Goal: Check status: Check status

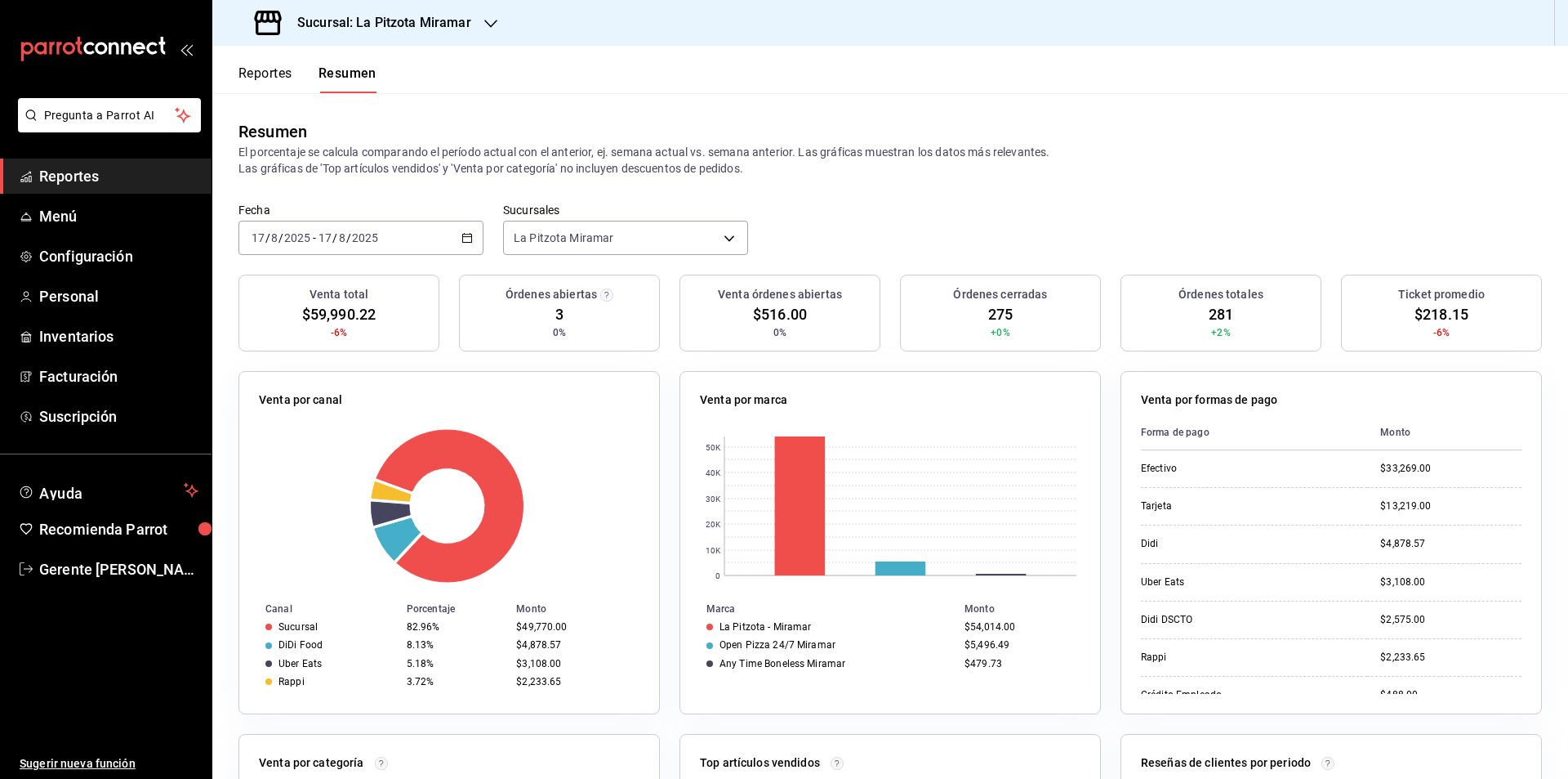
click at [471, 233] on div "[DATE] [DATE] - [DATE] [DATE]" at bounding box center [360, 238] width 245 height 34
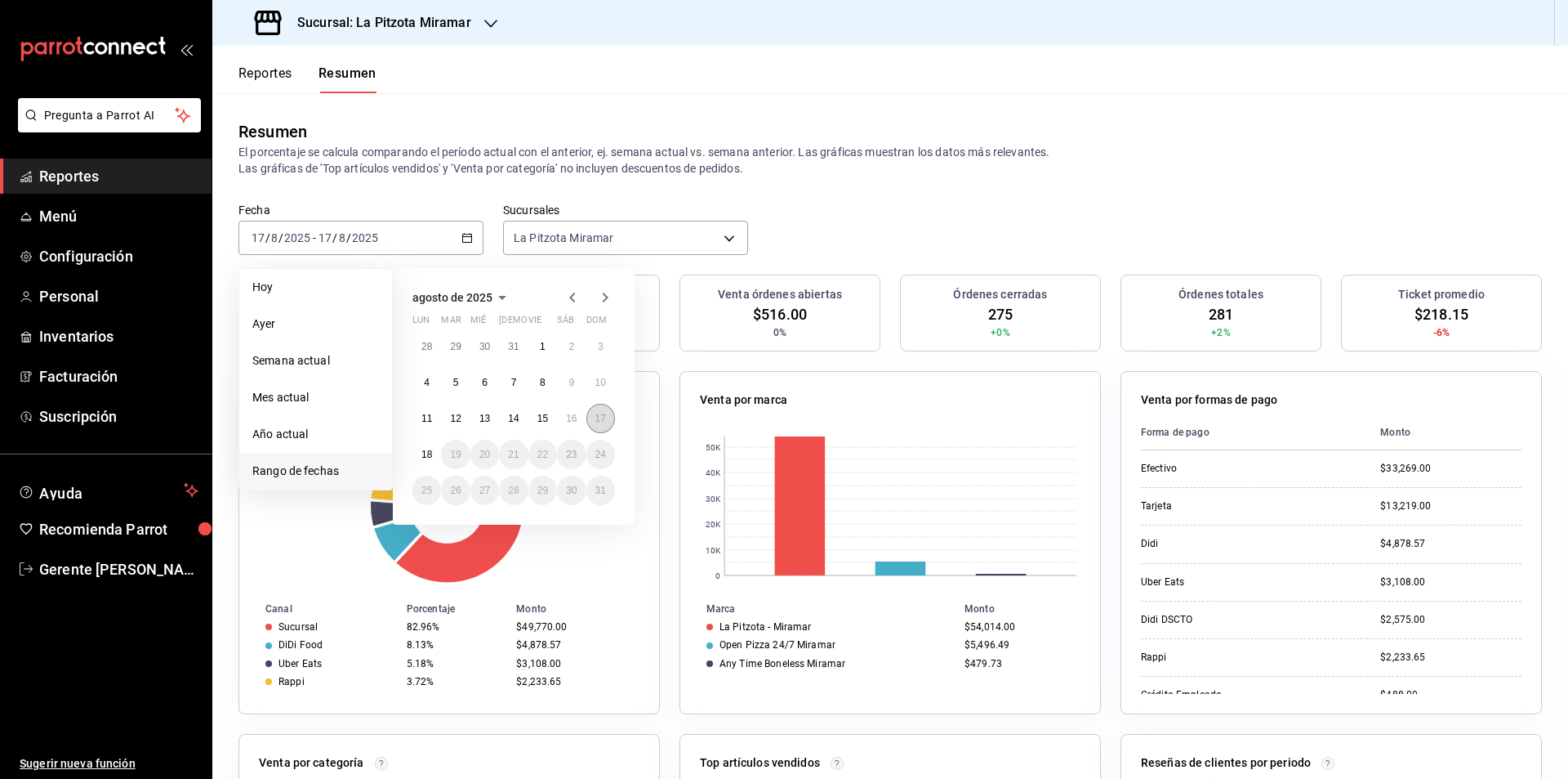
click at [607, 418] on button "17" at bounding box center [601, 418] width 29 height 29
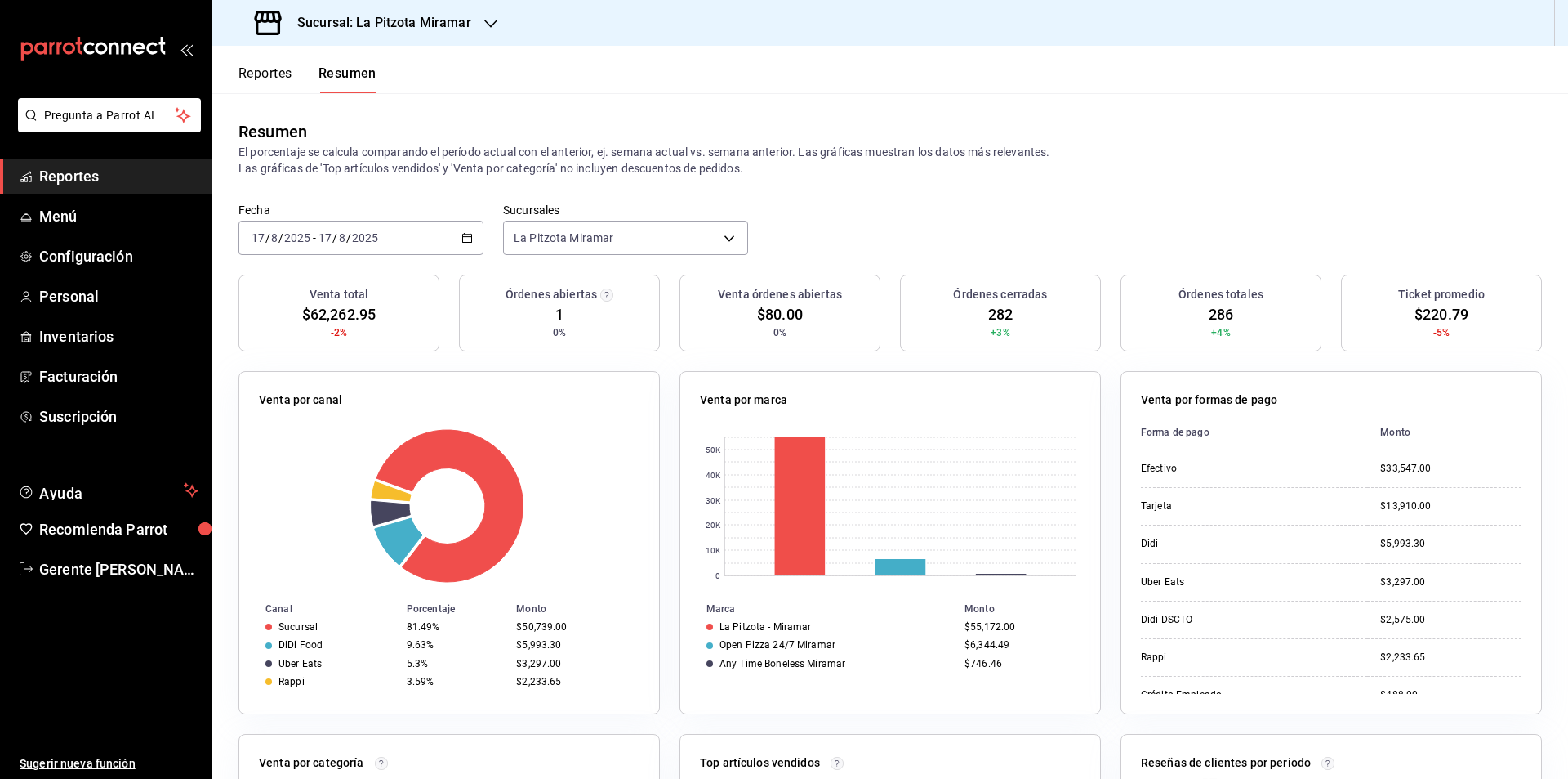
click at [470, 243] on icon "button" at bounding box center [467, 237] width 12 height 12
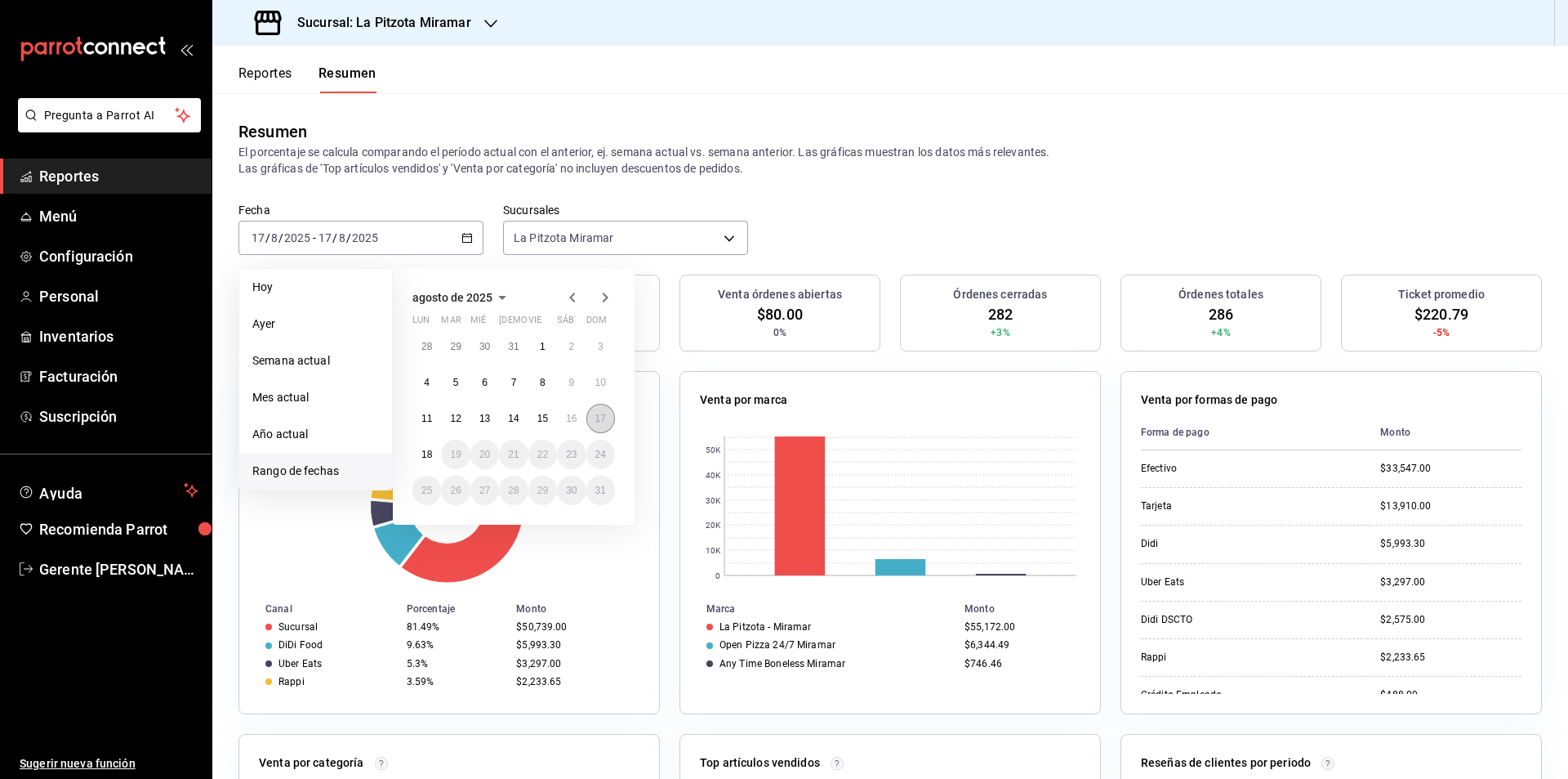
click at [599, 421] on abbr "17" at bounding box center [601, 418] width 11 height 12
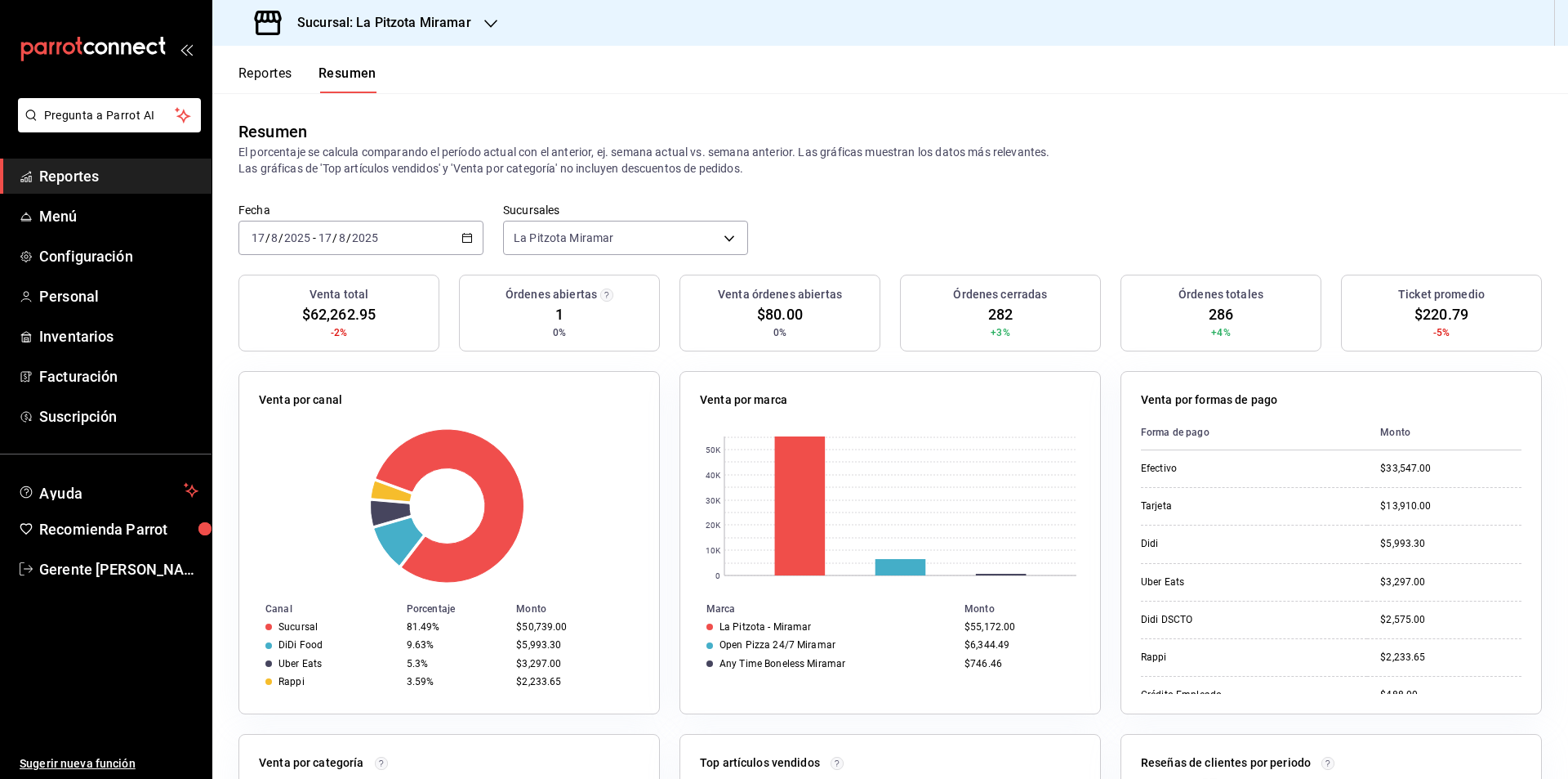
click at [263, 63] on div "Reportes Resumen" at bounding box center [294, 70] width 164 height 47
click at [267, 79] on button "Reportes" at bounding box center [265, 79] width 54 height 28
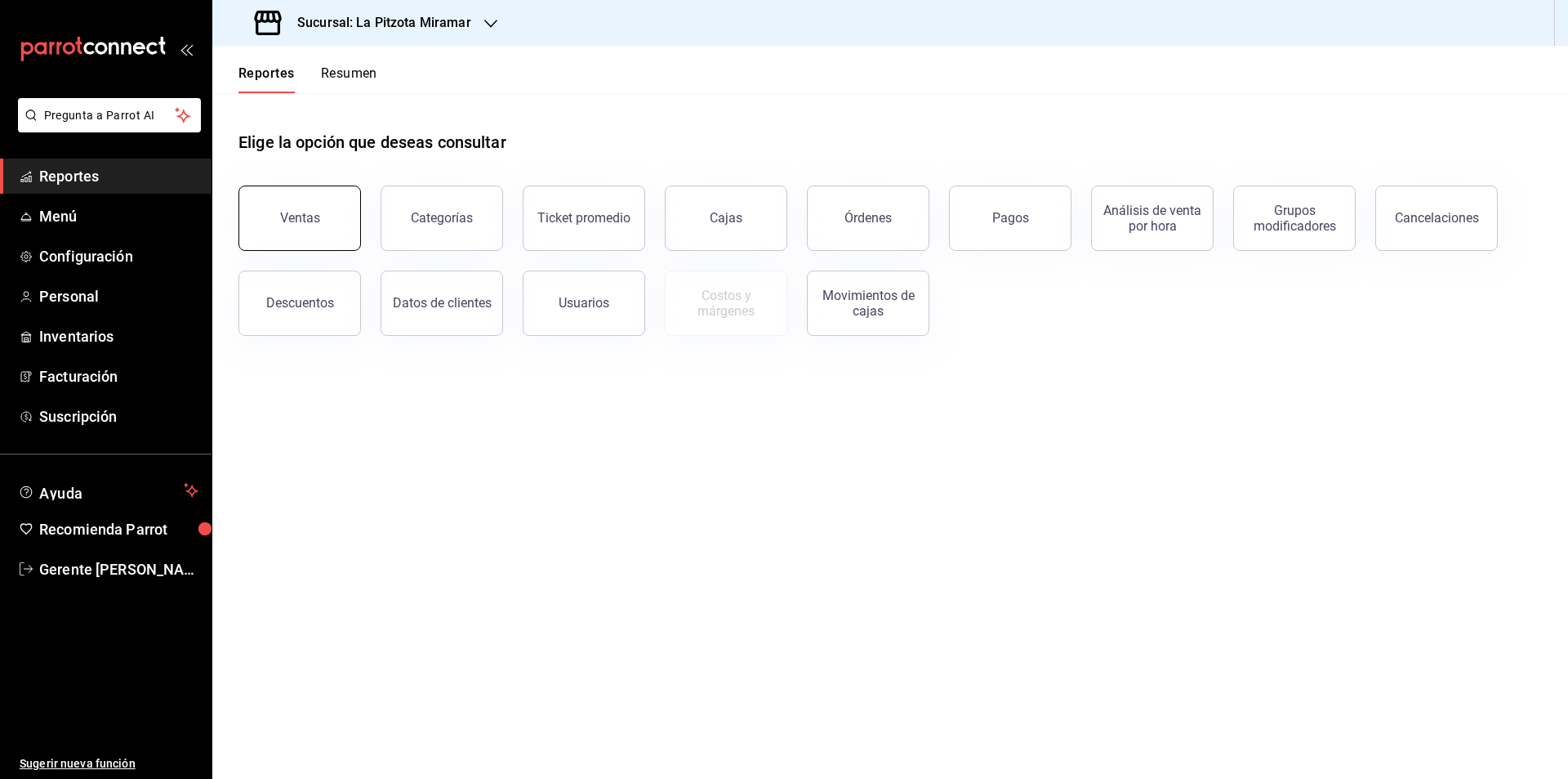
click at [303, 243] on button "Ventas" at bounding box center [299, 218] width 122 height 65
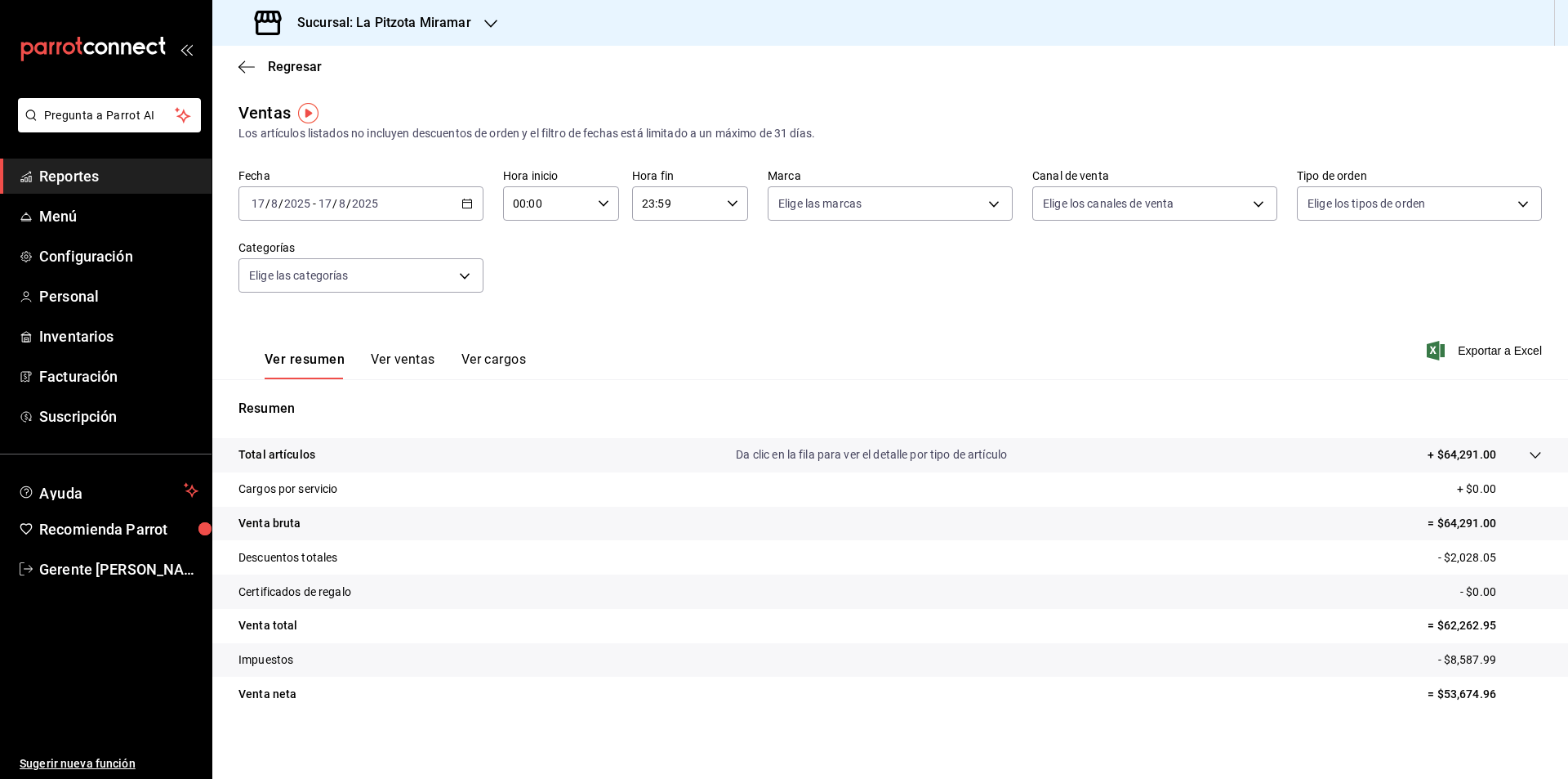
click at [414, 366] on button "Ver ventas" at bounding box center [402, 365] width 64 height 28
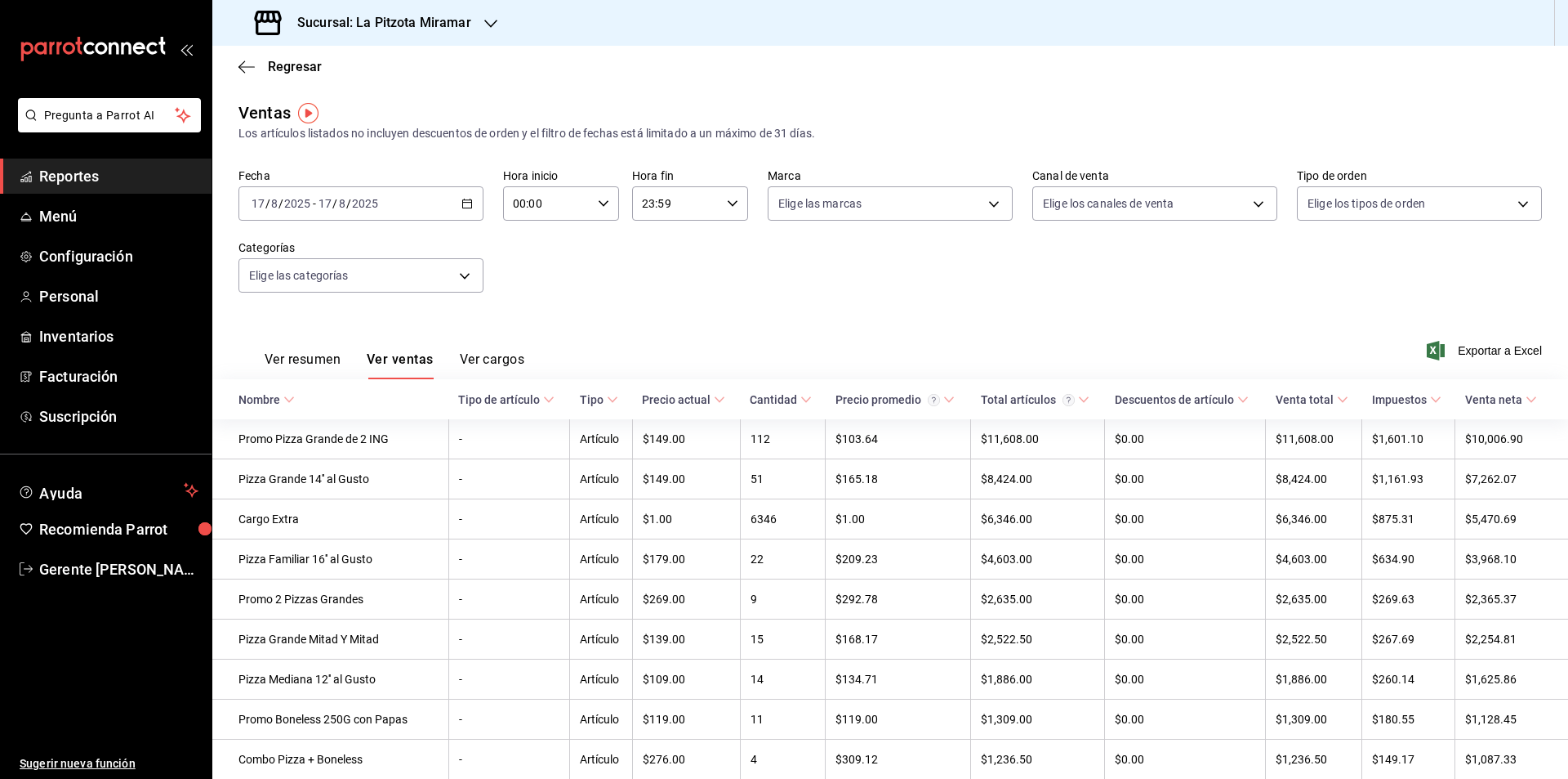
click at [475, 206] on div "[DATE] [DATE] - [DATE] [DATE]" at bounding box center [360, 204] width 245 height 34
click at [328, 400] on span "Rango de fechas" at bounding box center [316, 399] width 127 height 17
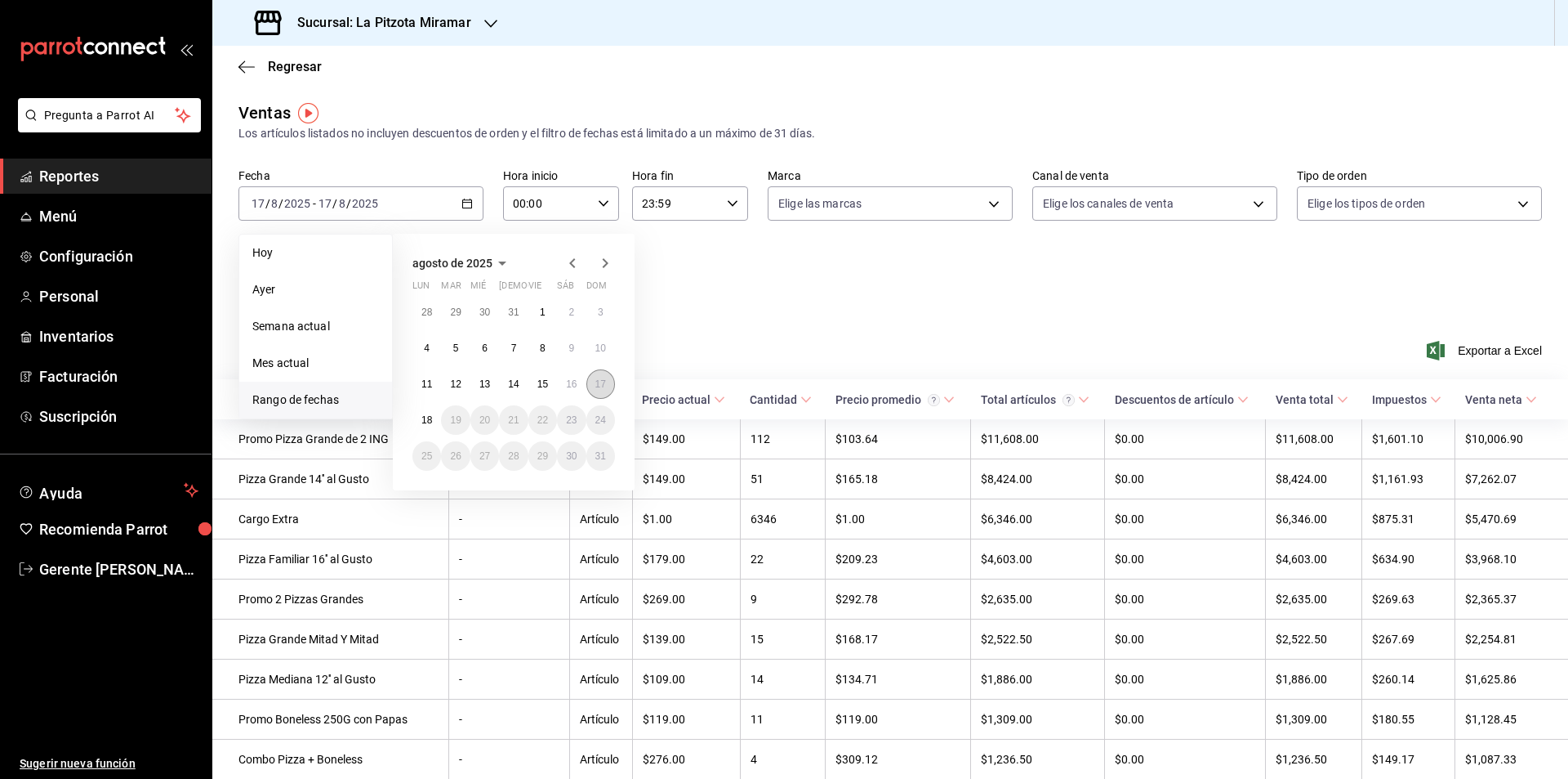
click at [601, 373] on button "17" at bounding box center [601, 384] width 29 height 29
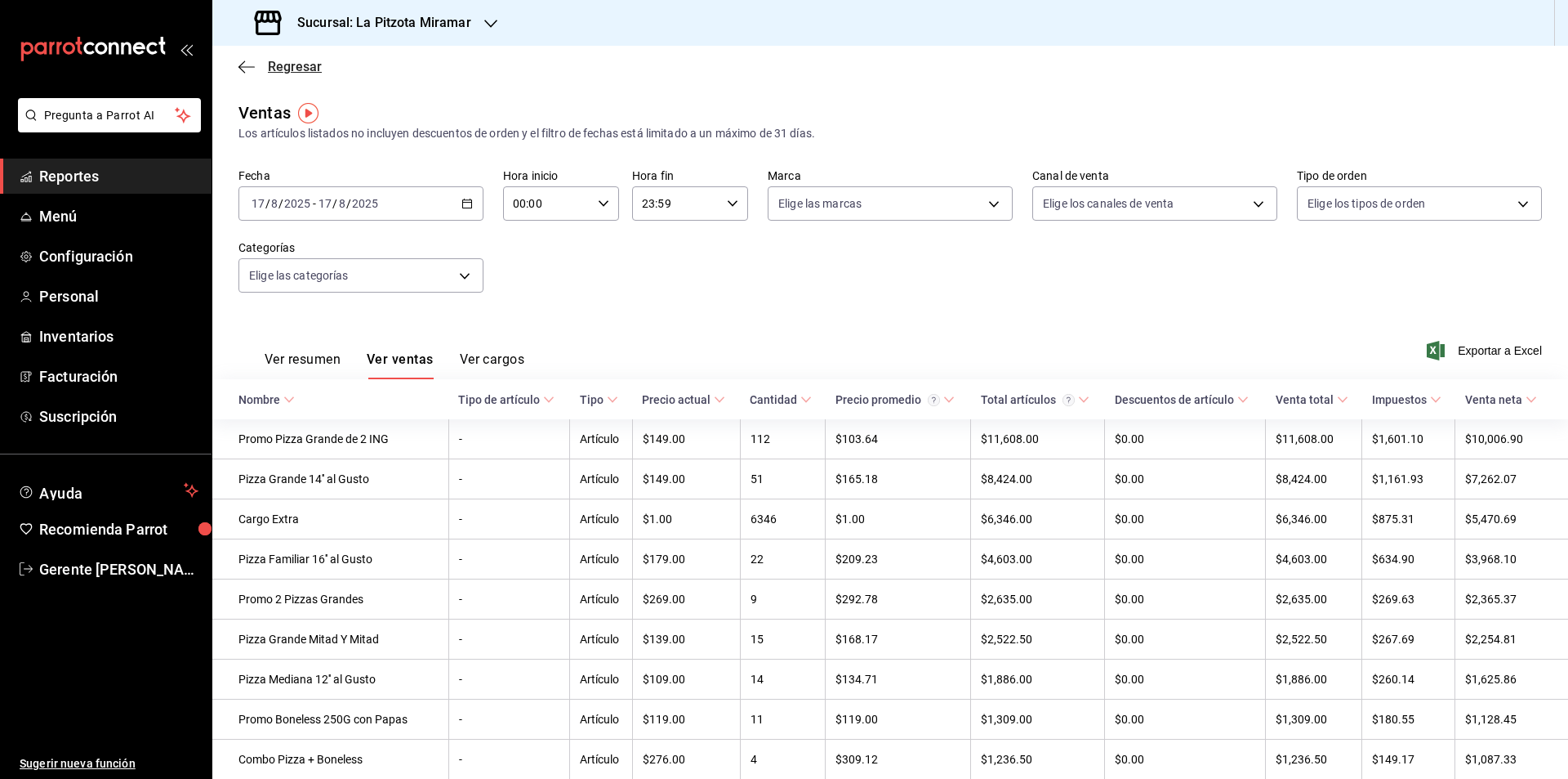
click at [245, 68] on icon "button" at bounding box center [246, 67] width 16 height 14
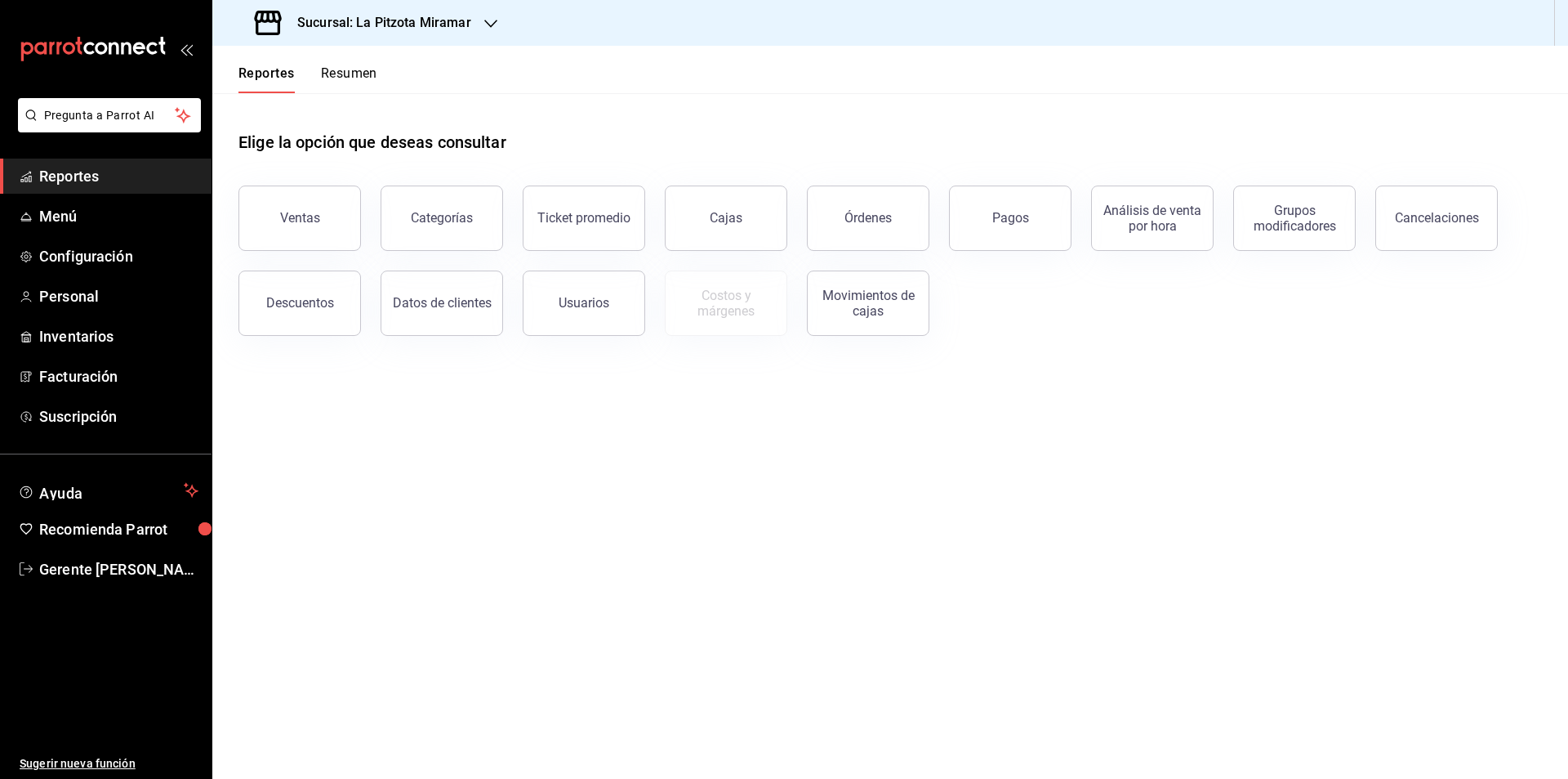
click at [359, 52] on div "Reportes Resumen" at bounding box center [295, 70] width 165 height 47
click at [364, 63] on div "Reportes Resumen" at bounding box center [295, 70] width 165 height 47
click at [367, 75] on button "Resumen" at bounding box center [349, 79] width 56 height 28
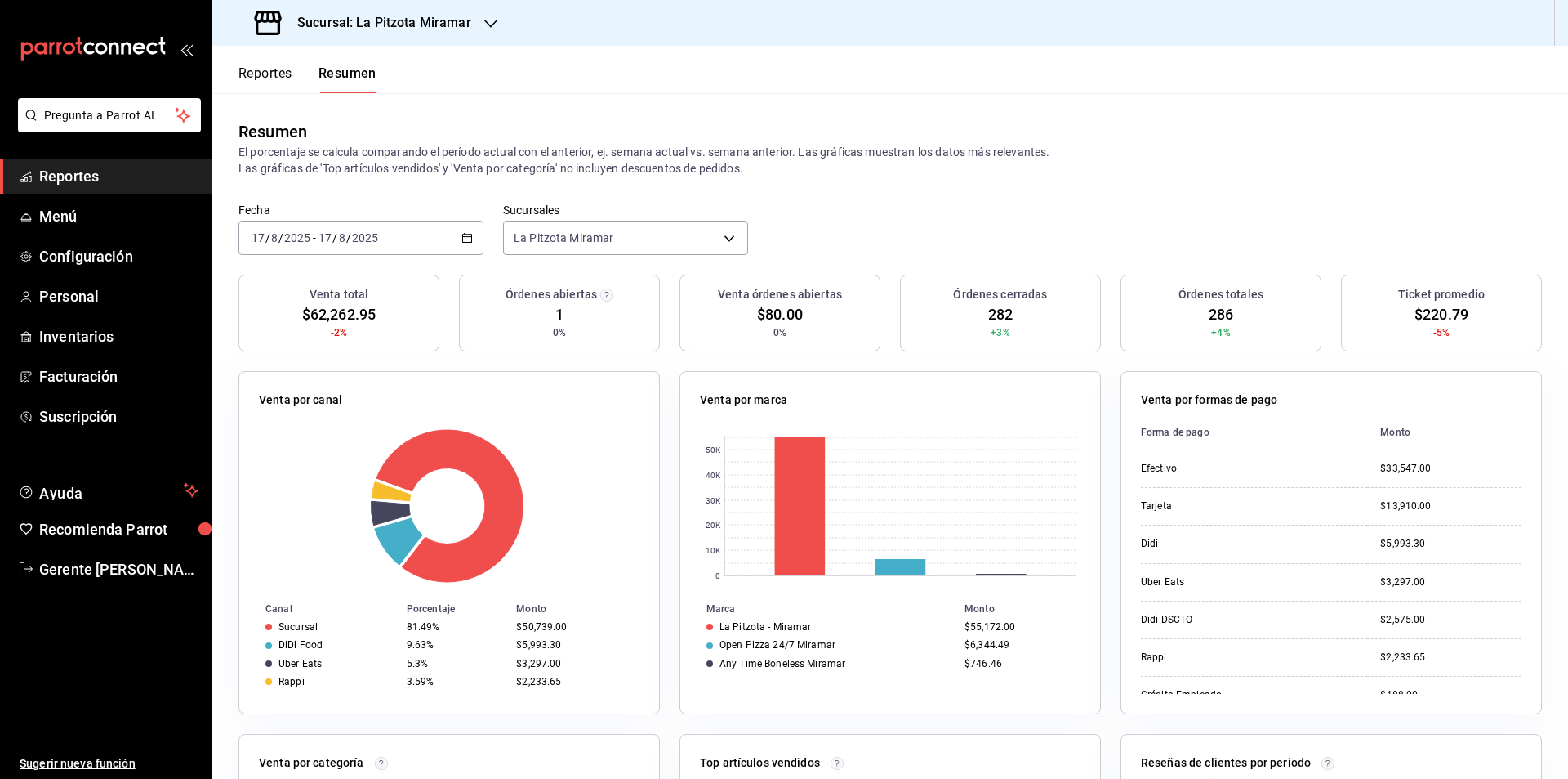
click at [458, 240] on div "[DATE] [DATE] - [DATE] [DATE]" at bounding box center [360, 238] width 245 height 34
click at [344, 475] on span "Rango de fechas" at bounding box center [316, 471] width 127 height 17
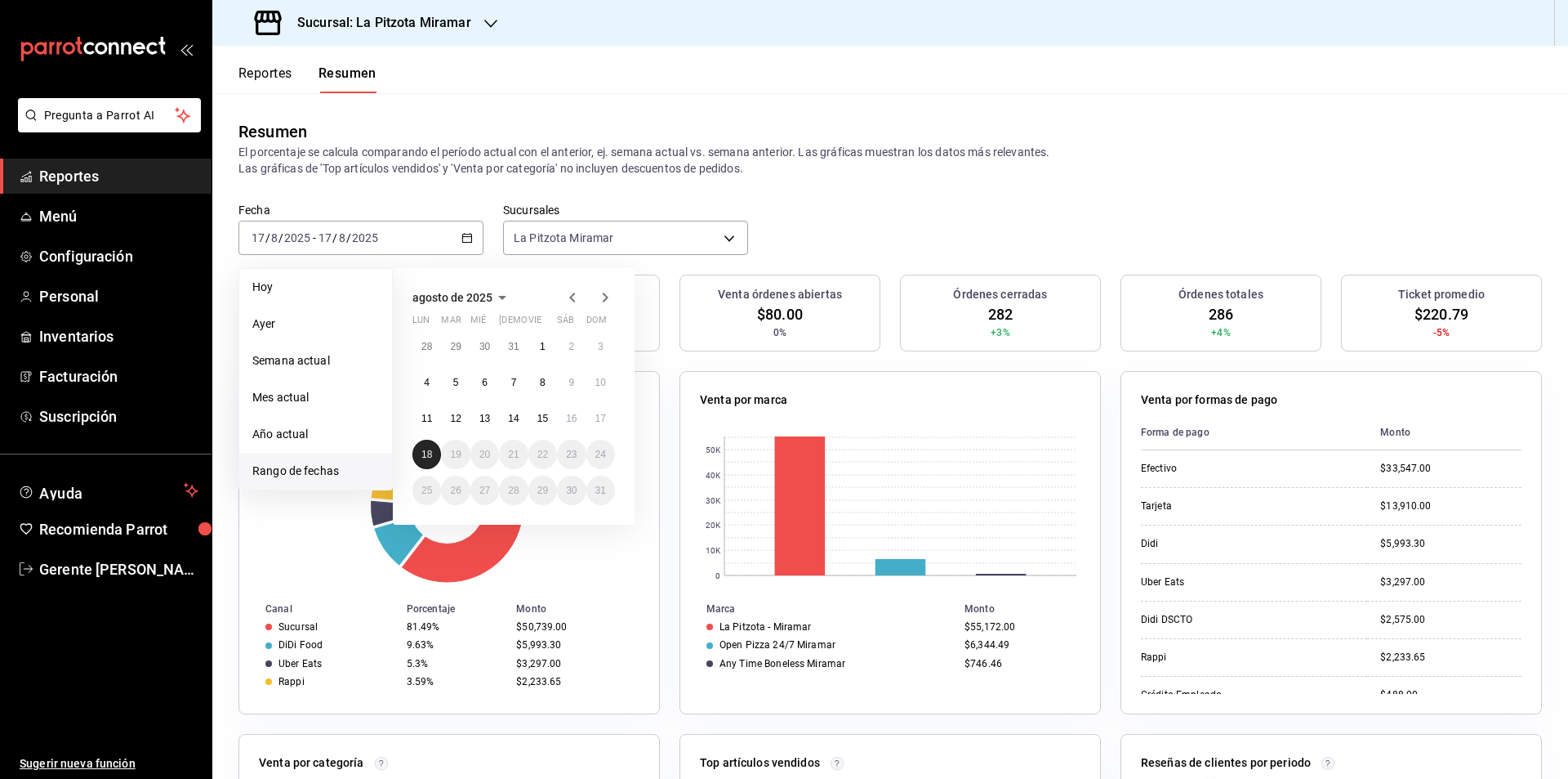
click at [433, 453] on button "18" at bounding box center [426, 454] width 29 height 29
